Goal: Transaction & Acquisition: Purchase product/service

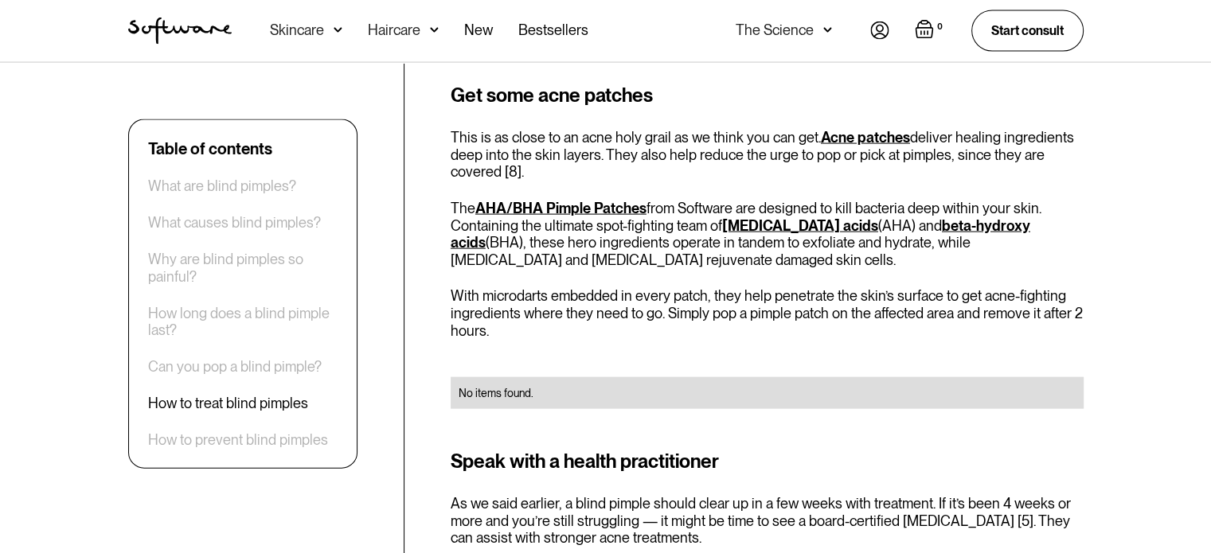
scroll to position [3435, 0]
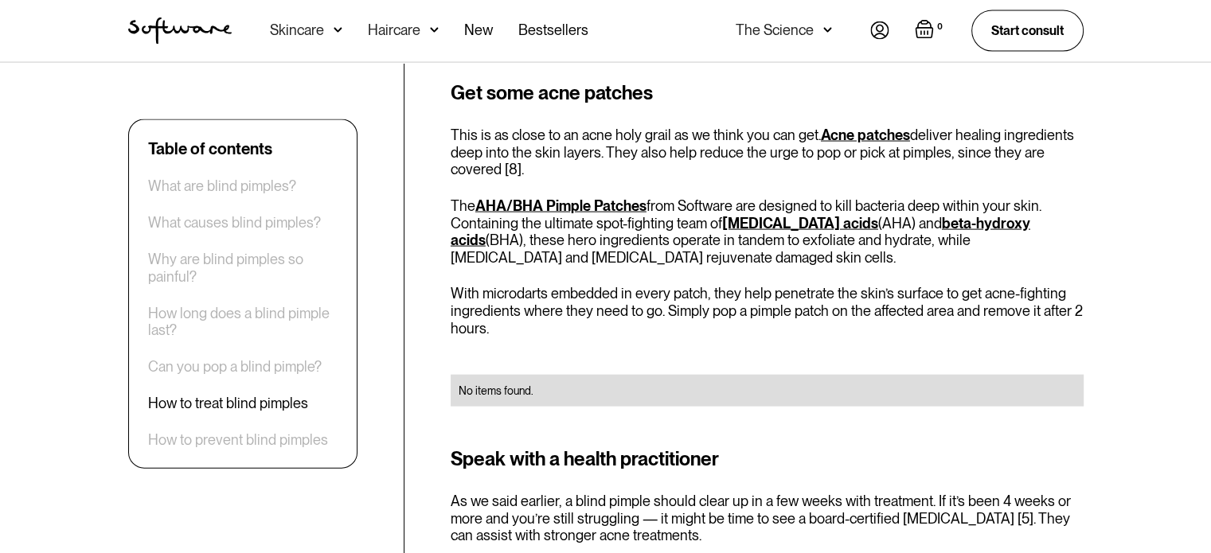
click at [522, 197] on link "AHA/BHA Pimple Patches" at bounding box center [560, 205] width 171 height 17
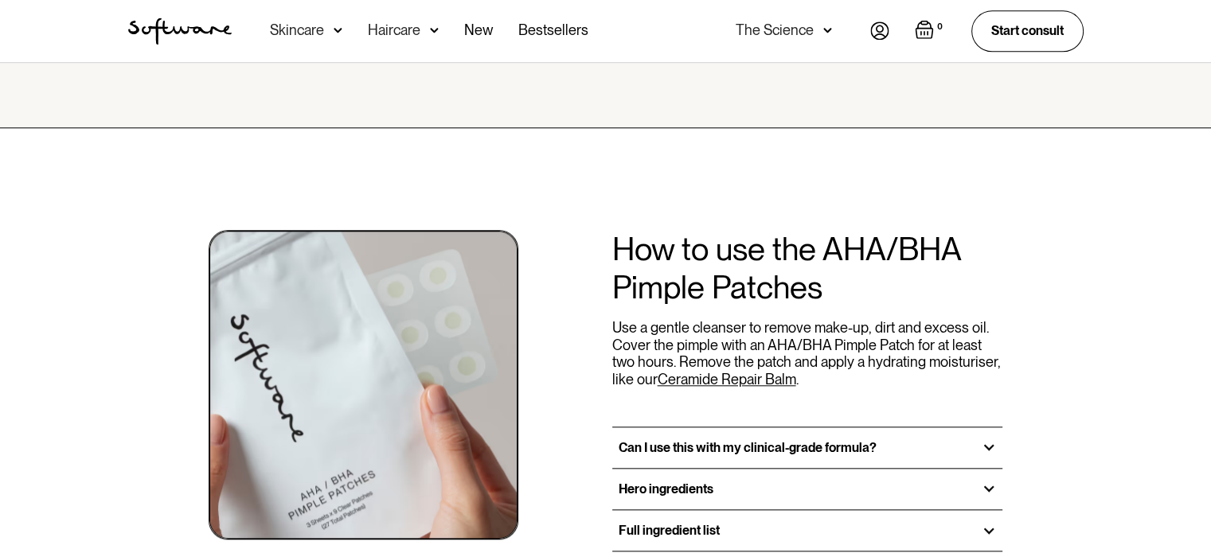
scroll to position [1751, 0]
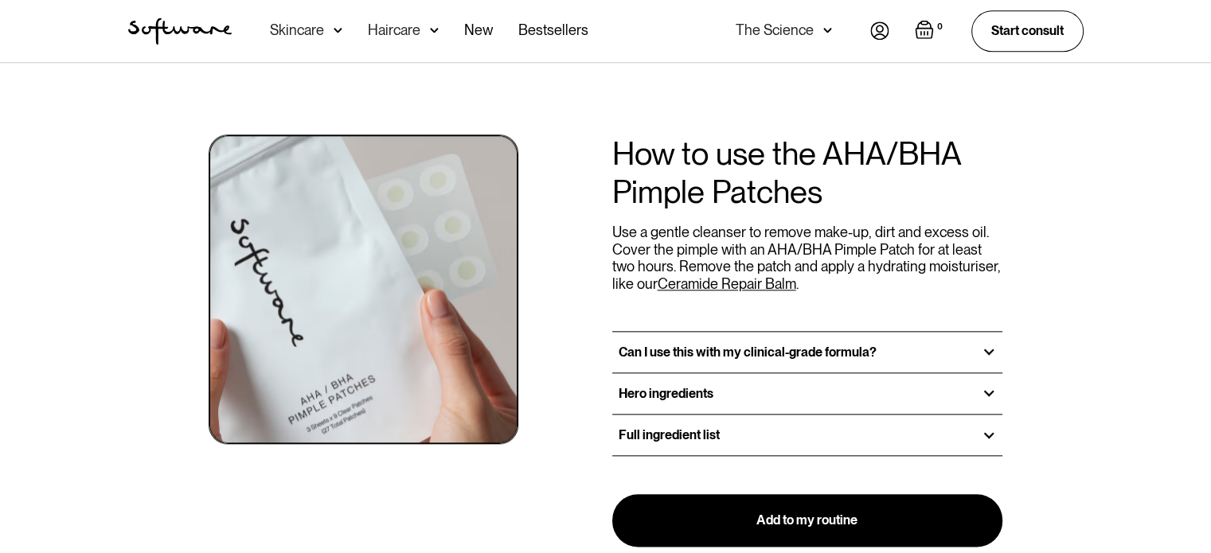
click at [681, 386] on h3 "Hero ingredients" at bounding box center [665, 393] width 95 height 15
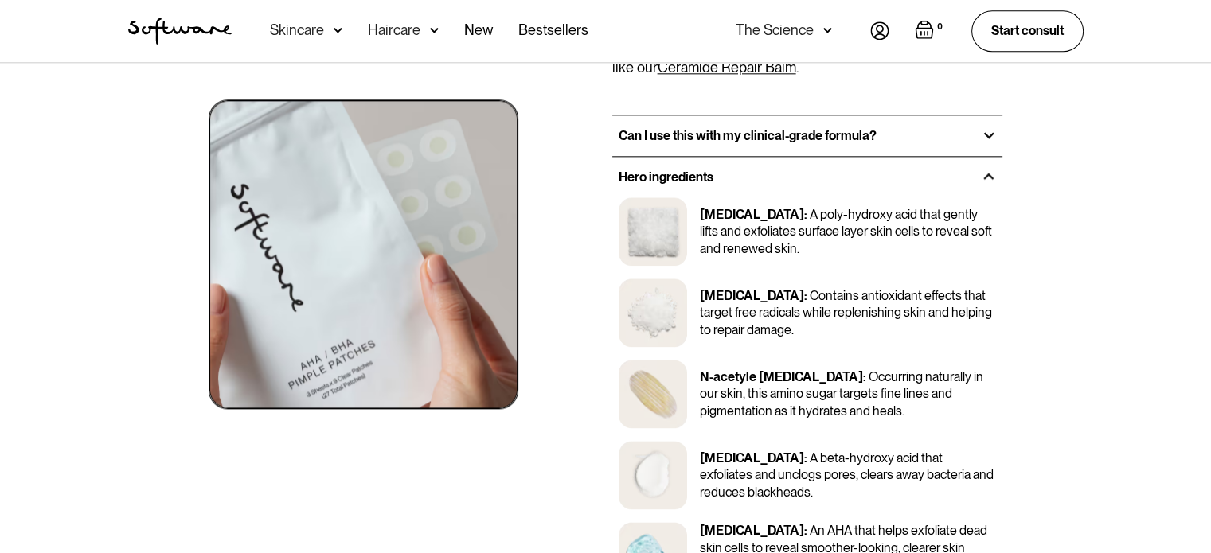
scroll to position [2006, 0]
